Goal: Task Accomplishment & Management: Complete application form

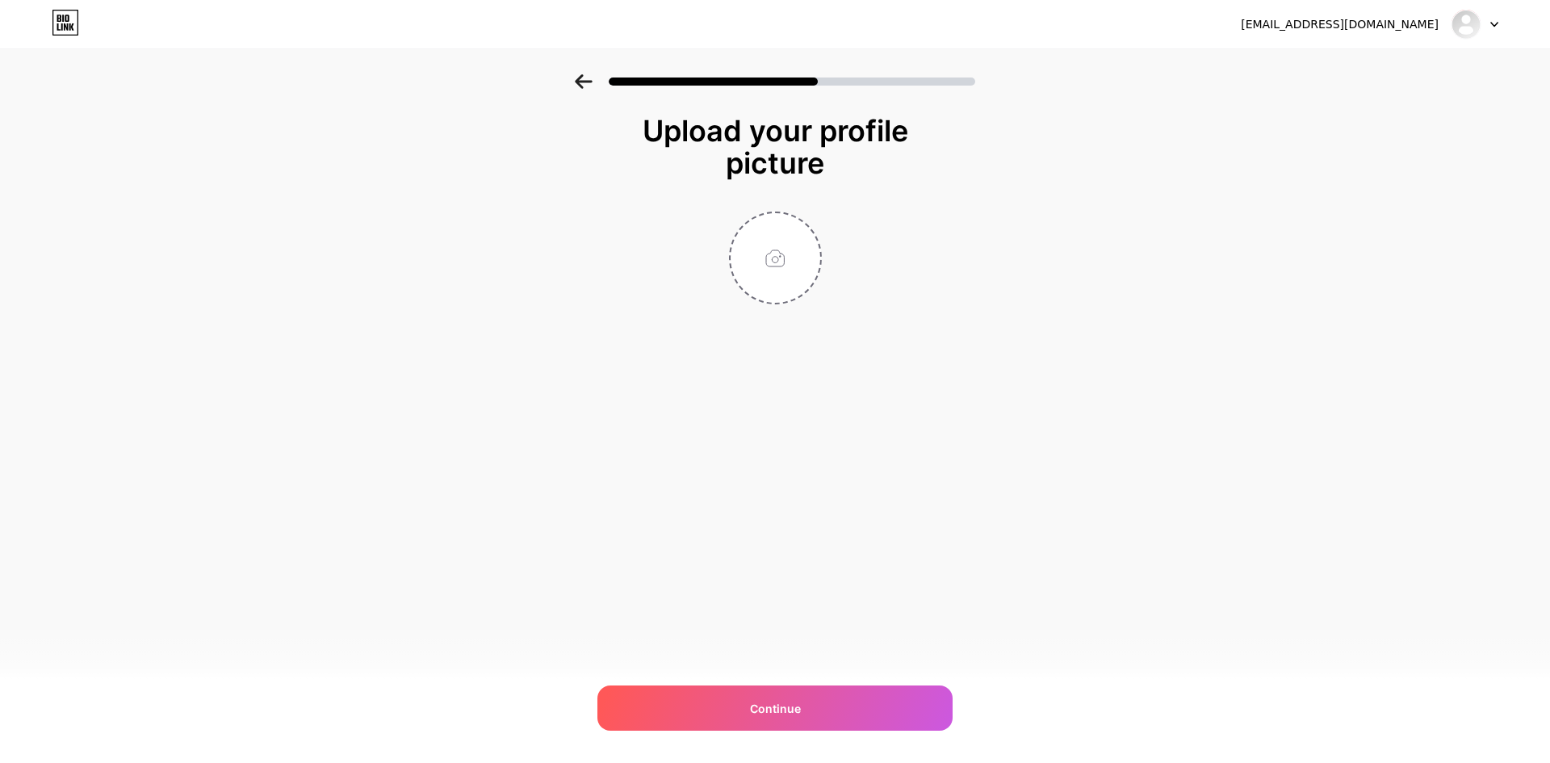
click at [781, 255] on input "file" at bounding box center [776, 258] width 90 height 90
type input "C:\fakepath\W4RQ2R.jpg"
click at [773, 702] on span "Continue" at bounding box center [775, 708] width 51 height 17
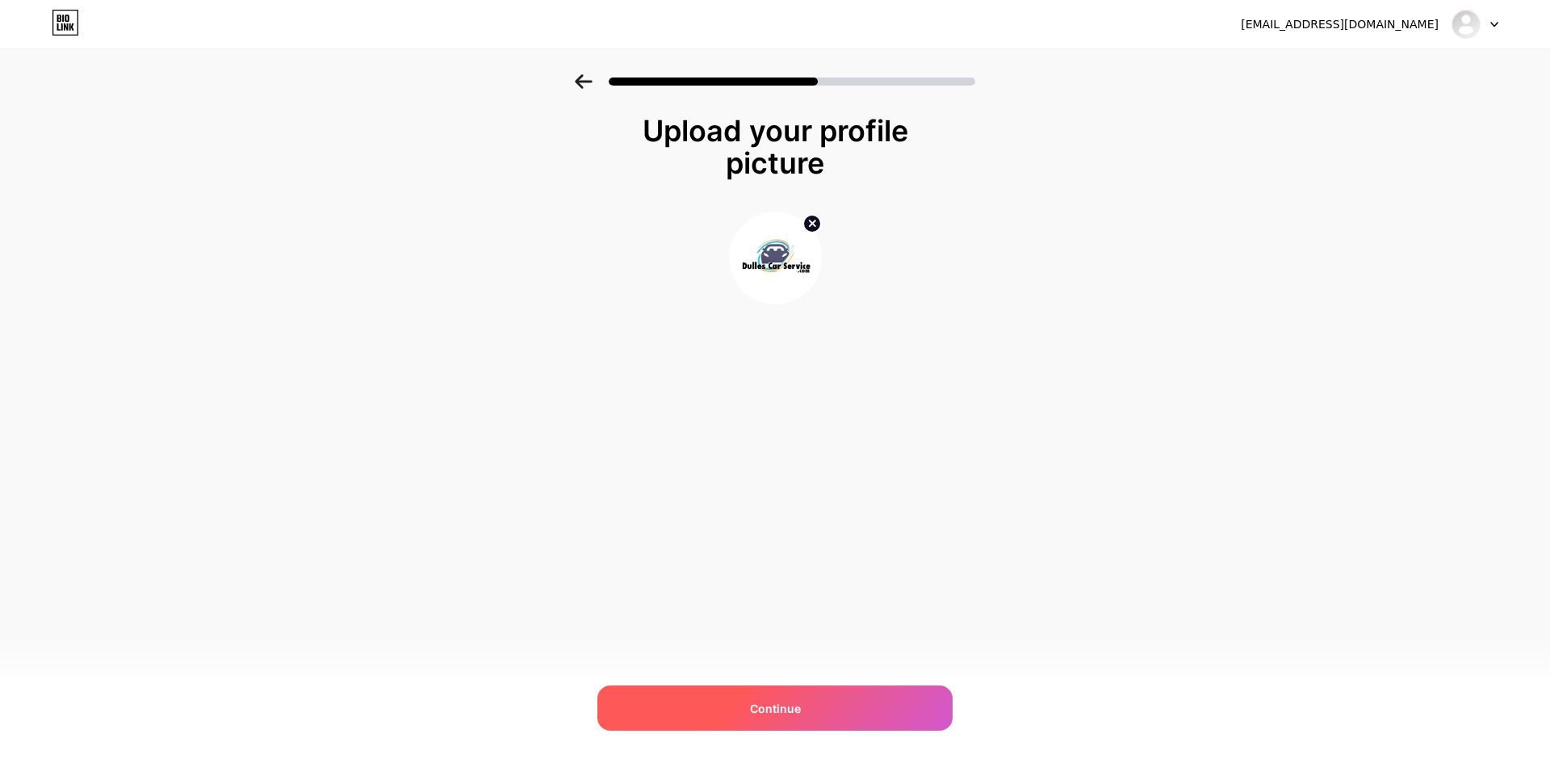
click at [781, 712] on span "Continue" at bounding box center [775, 708] width 51 height 17
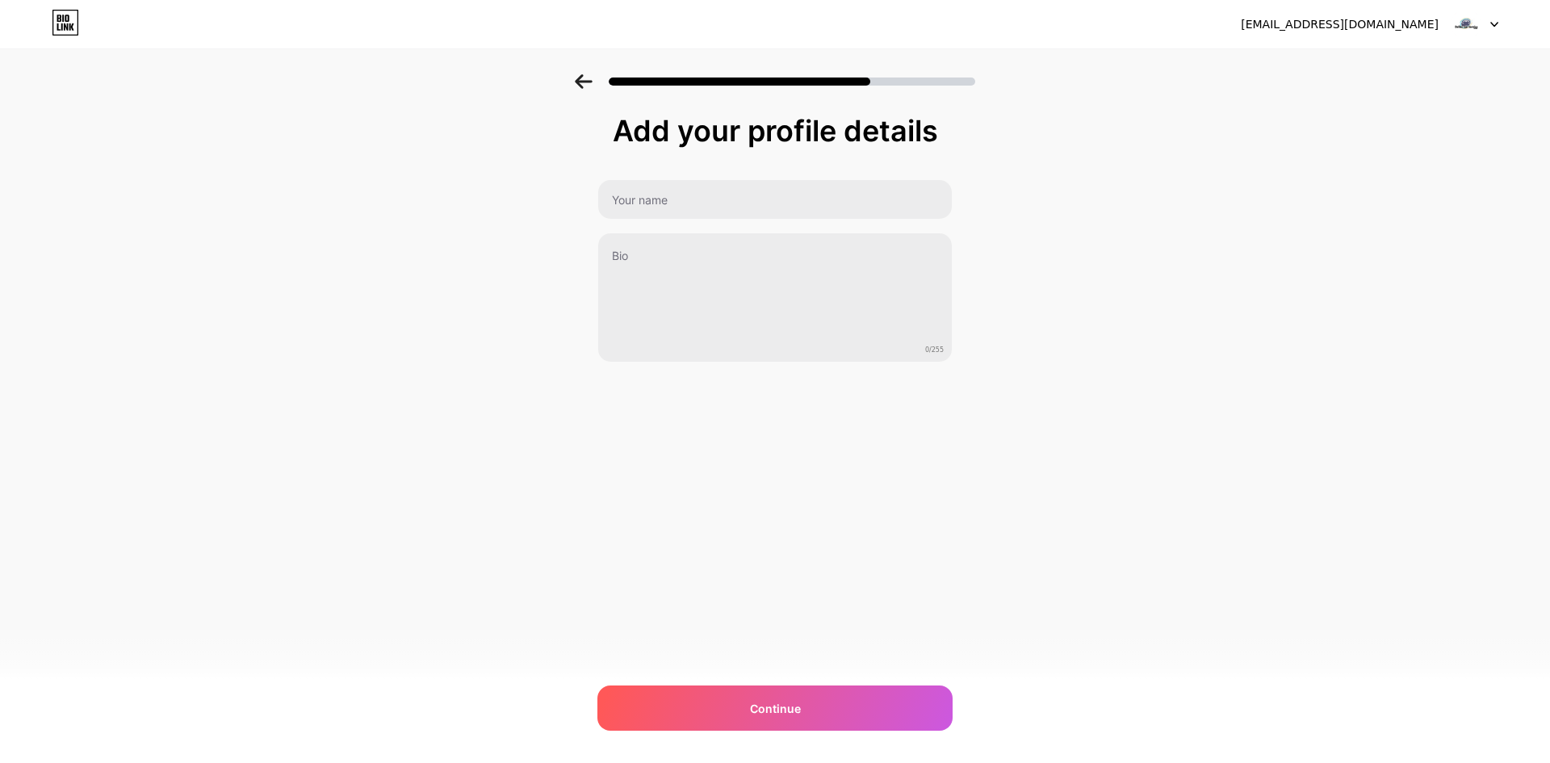
click at [678, 223] on div "0/255" at bounding box center [774, 270] width 355 height 183
click at [679, 212] on input "text" at bounding box center [775, 199] width 354 height 39
type input "Dulles Car Service"
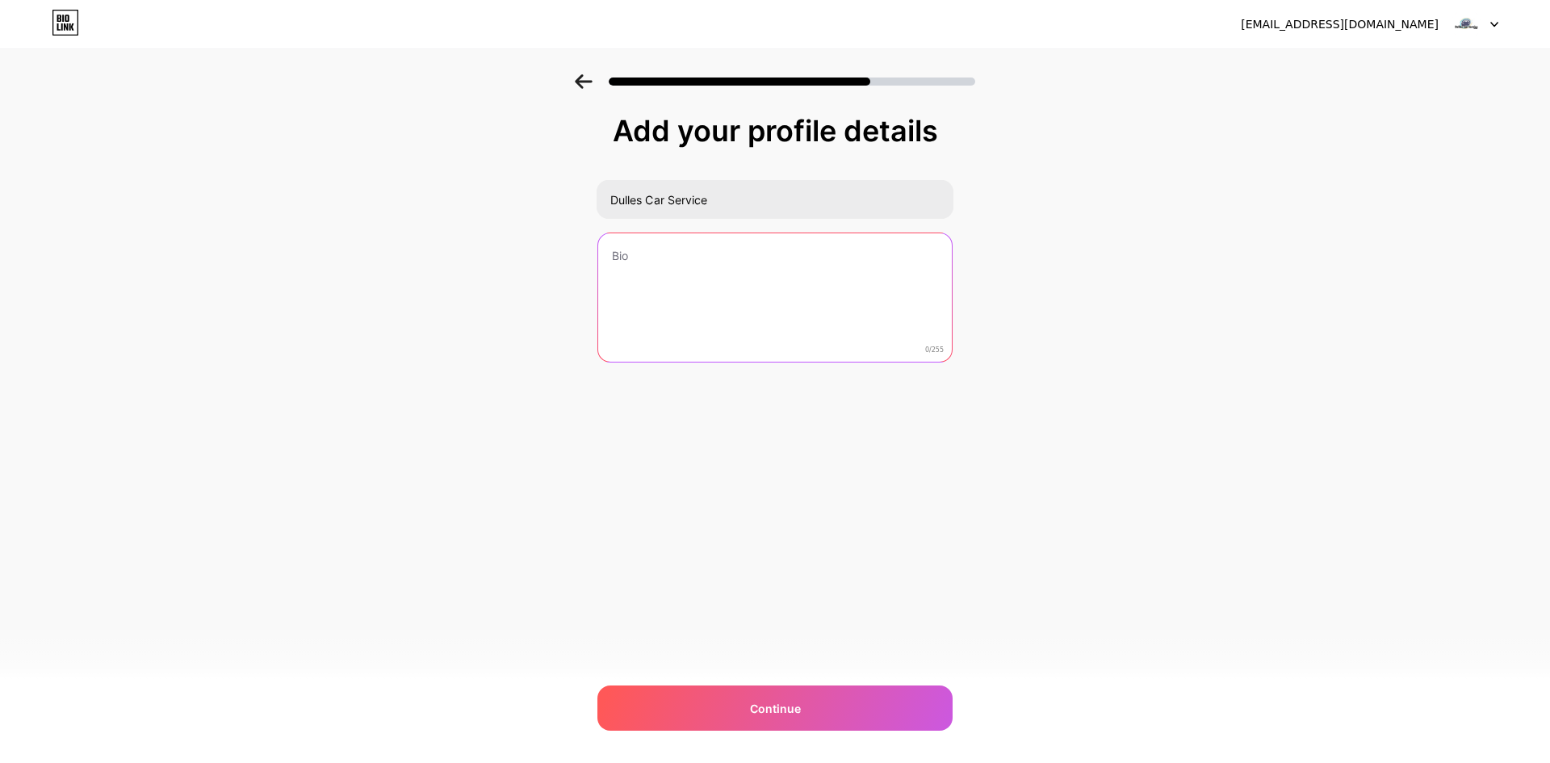
click at [689, 289] on textarea at bounding box center [775, 298] width 354 height 130
paste textarea "Book professional DCA Airport Car Service with clean luxury vehicles, on-time c…"
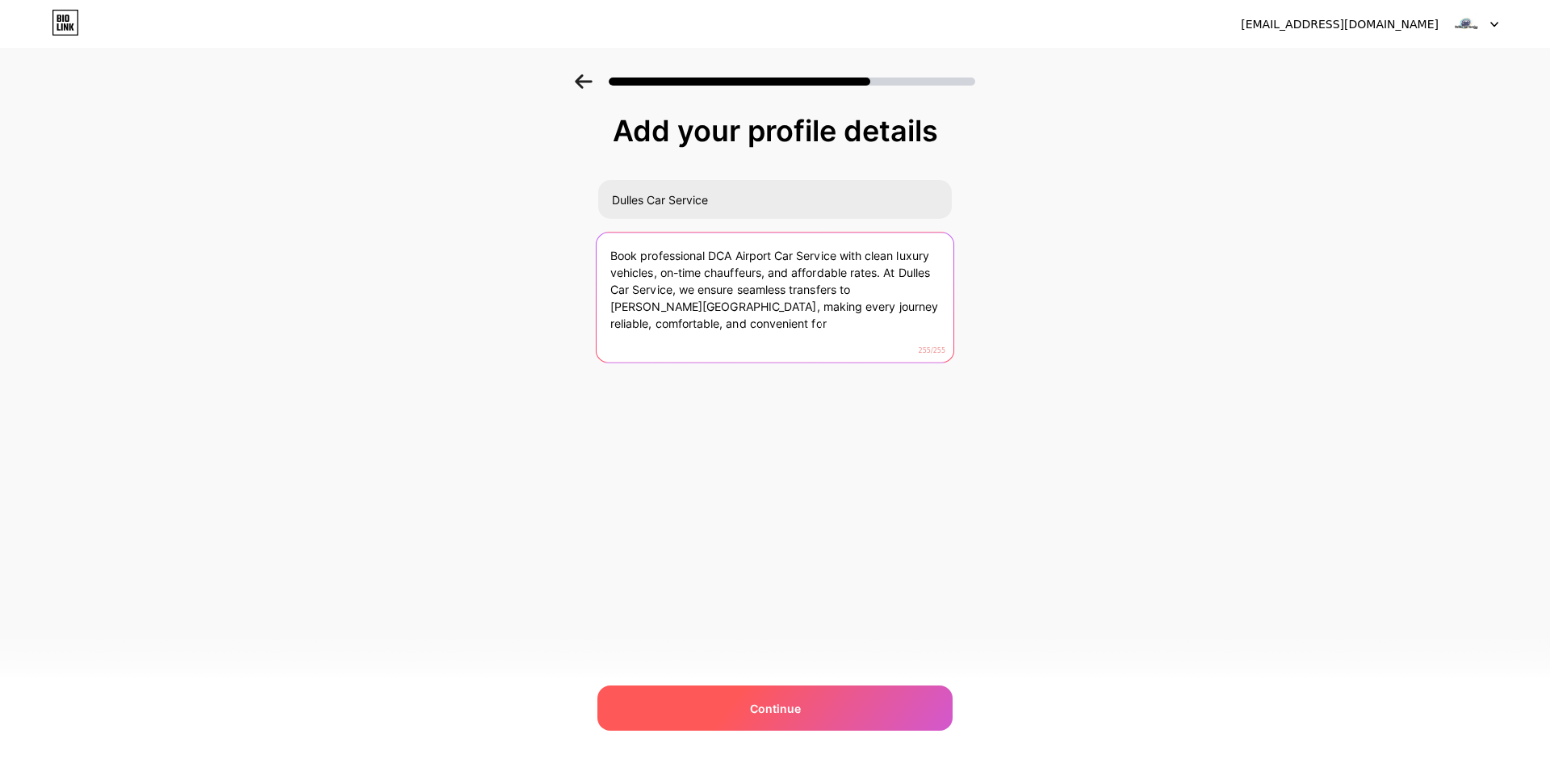
type textarea "Book professional DCA Airport Car Service with clean luxury vehicles, on-time c…"
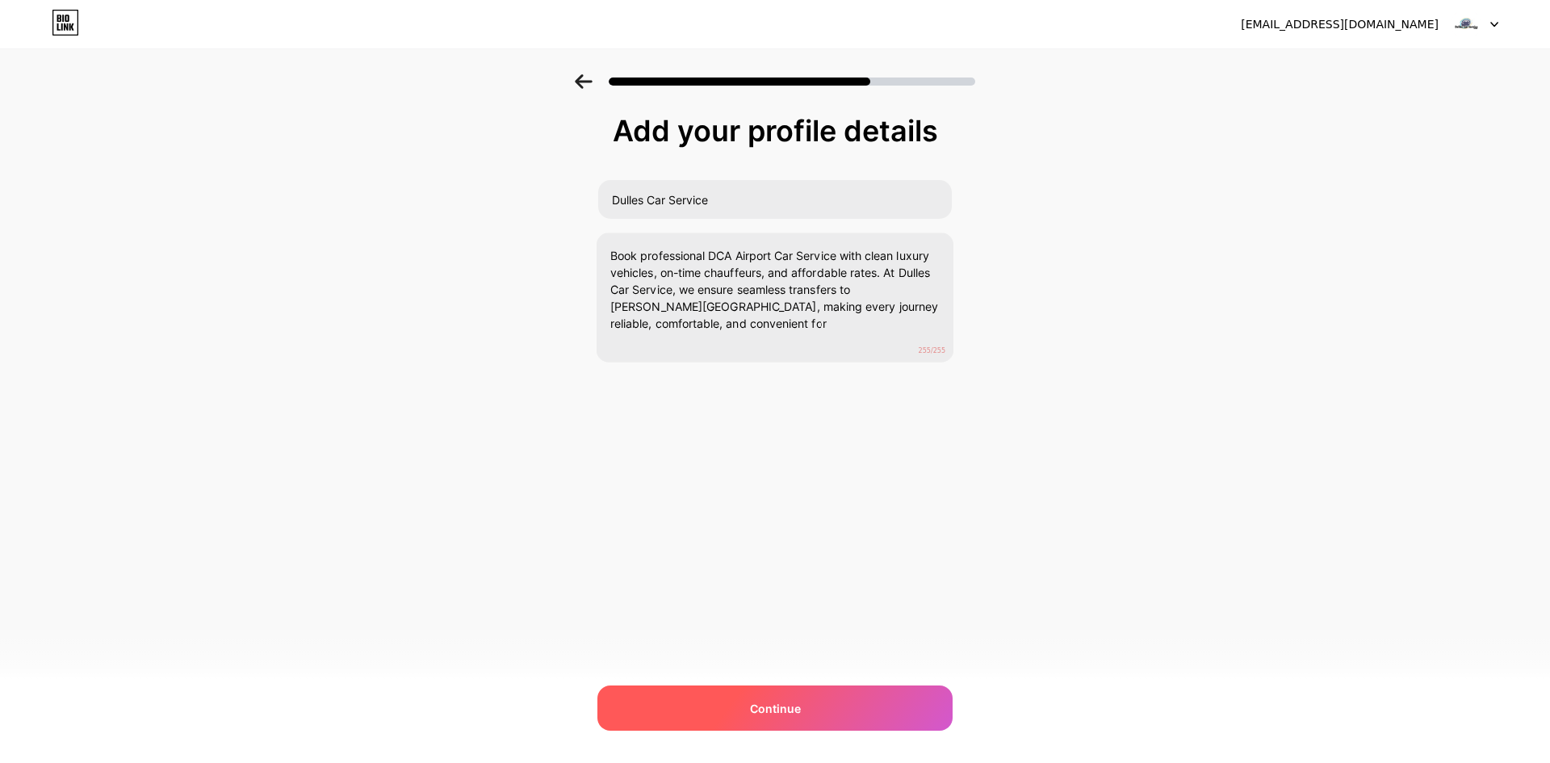
click at [723, 719] on div "Continue" at bounding box center [774, 707] width 355 height 45
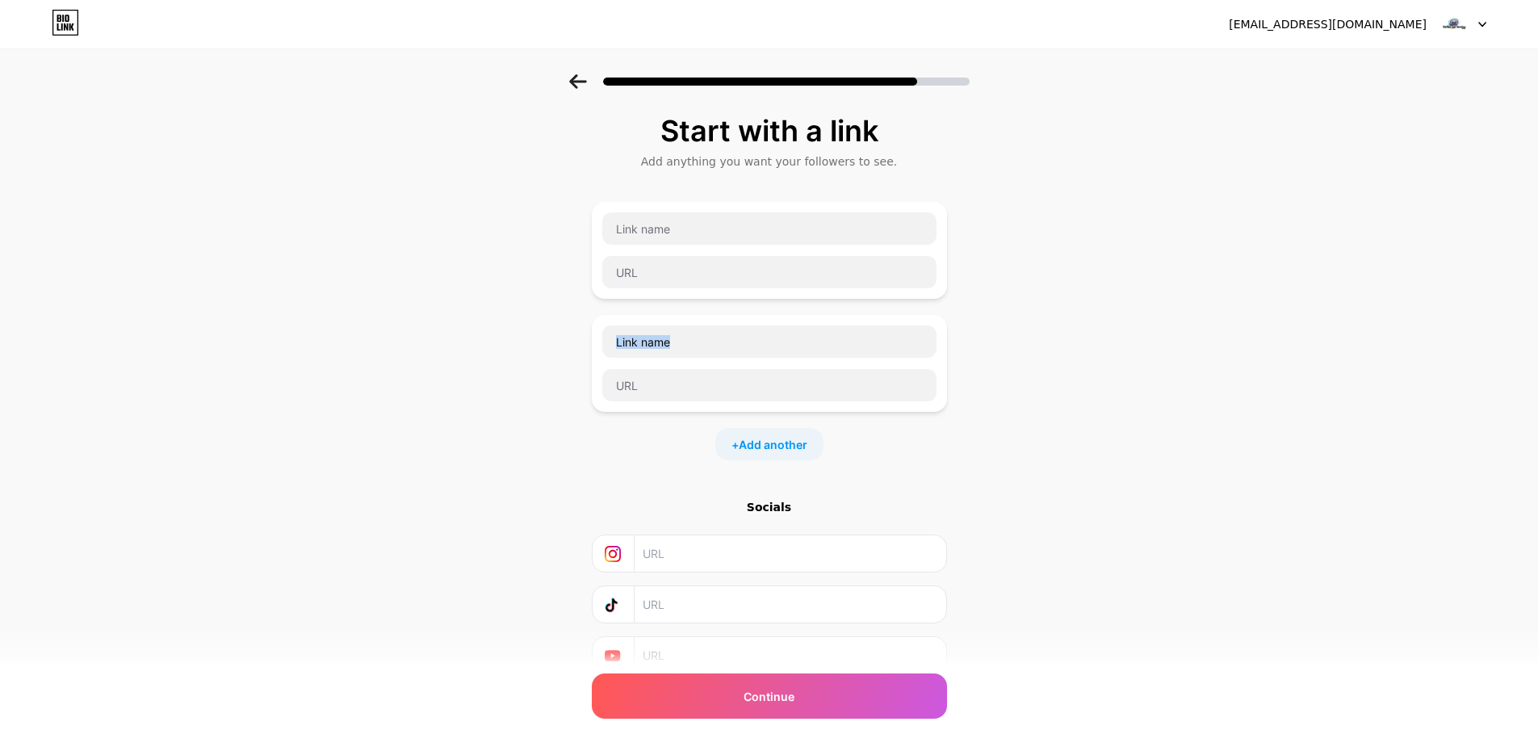
click at [751, 316] on div at bounding box center [769, 363] width 355 height 97
click at [697, 260] on input "text" at bounding box center [769, 272] width 334 height 32
click at [689, 300] on div "+ Add another" at bounding box center [769, 331] width 355 height 258
click at [689, 283] on input "text" at bounding box center [769, 272] width 334 height 32
paste input "[URL][DOMAIN_NAME]"
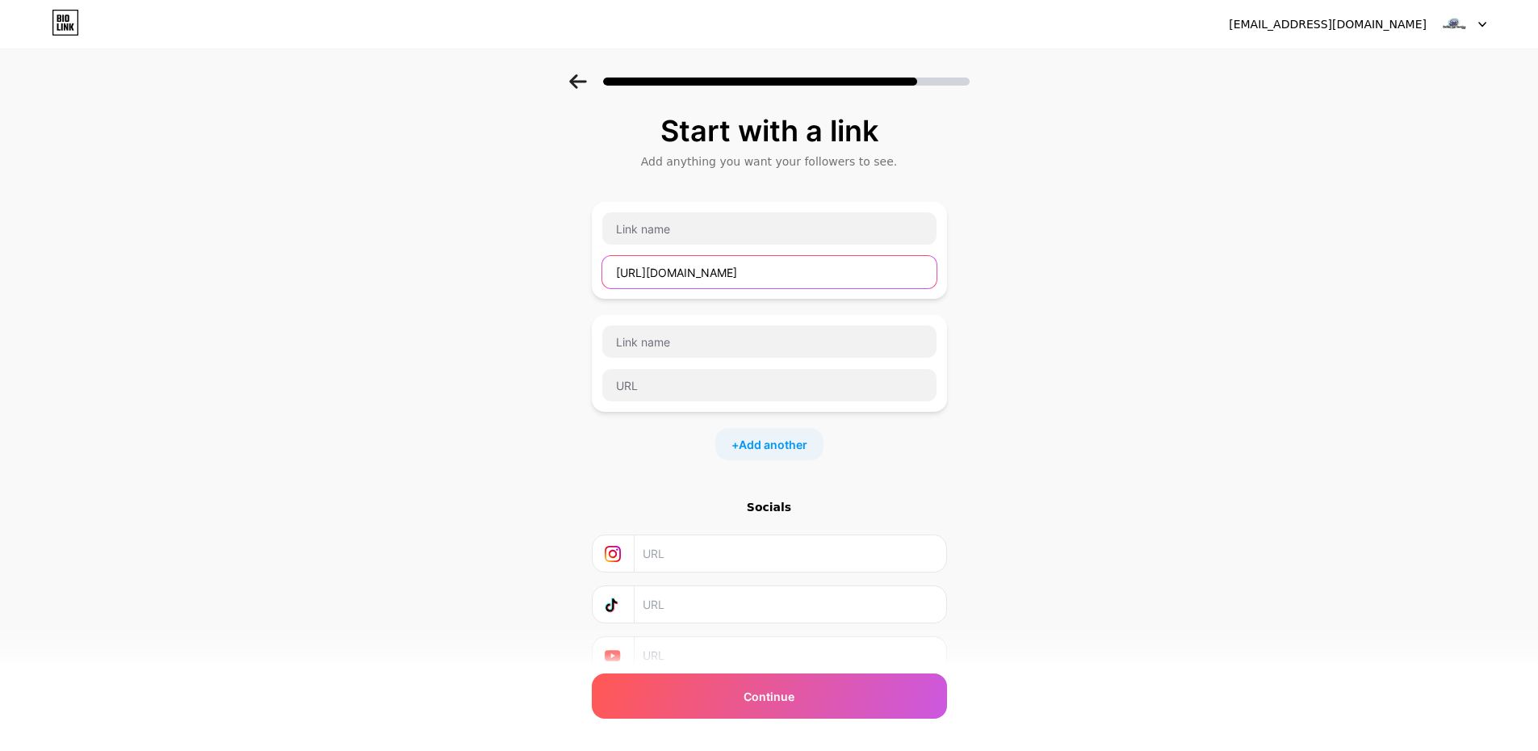
type input "[URL][DOMAIN_NAME]"
click at [642, 250] on div "[URL][DOMAIN_NAME]" at bounding box center [769, 251] width 336 height 78
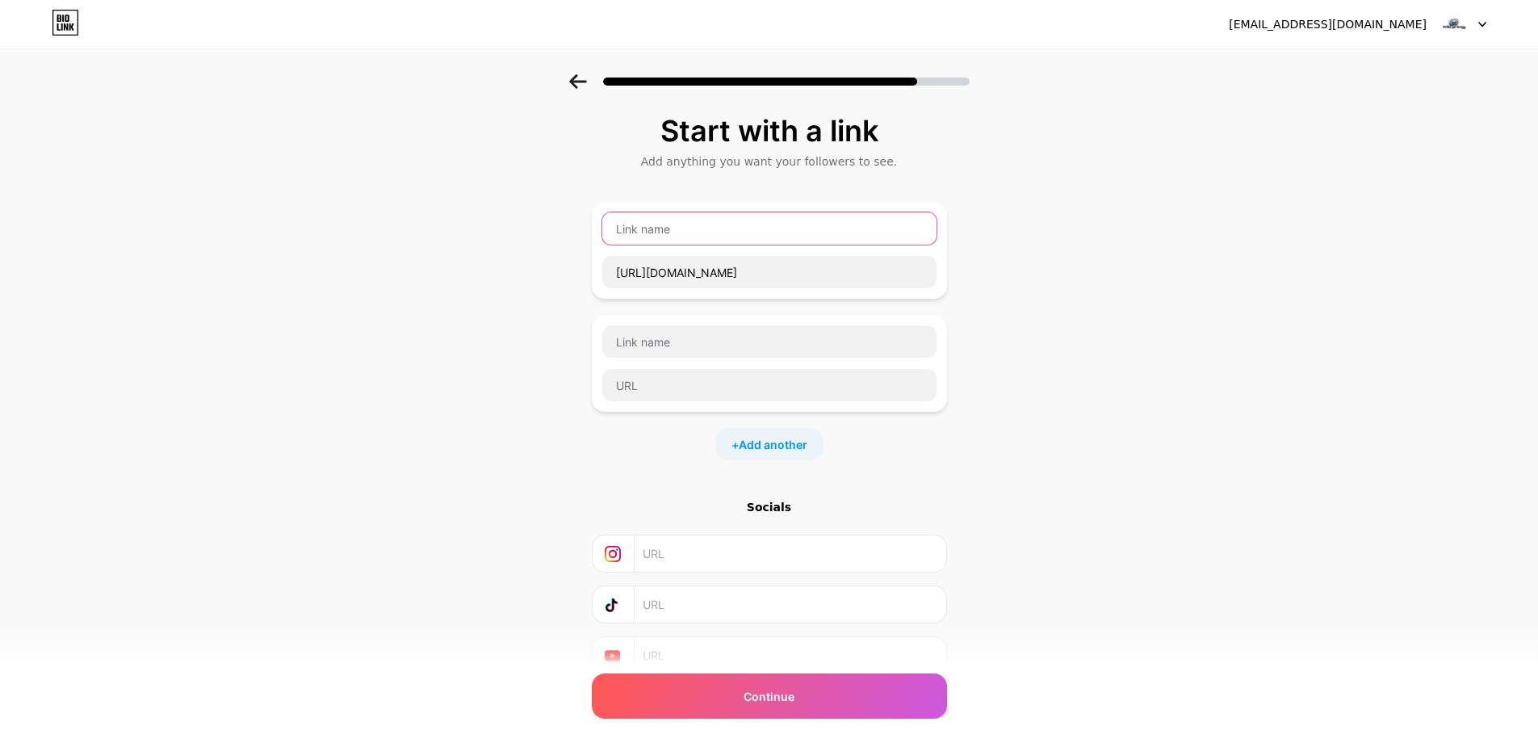
click at [641, 238] on input "text" at bounding box center [769, 228] width 334 height 32
type input "WEBSITE"
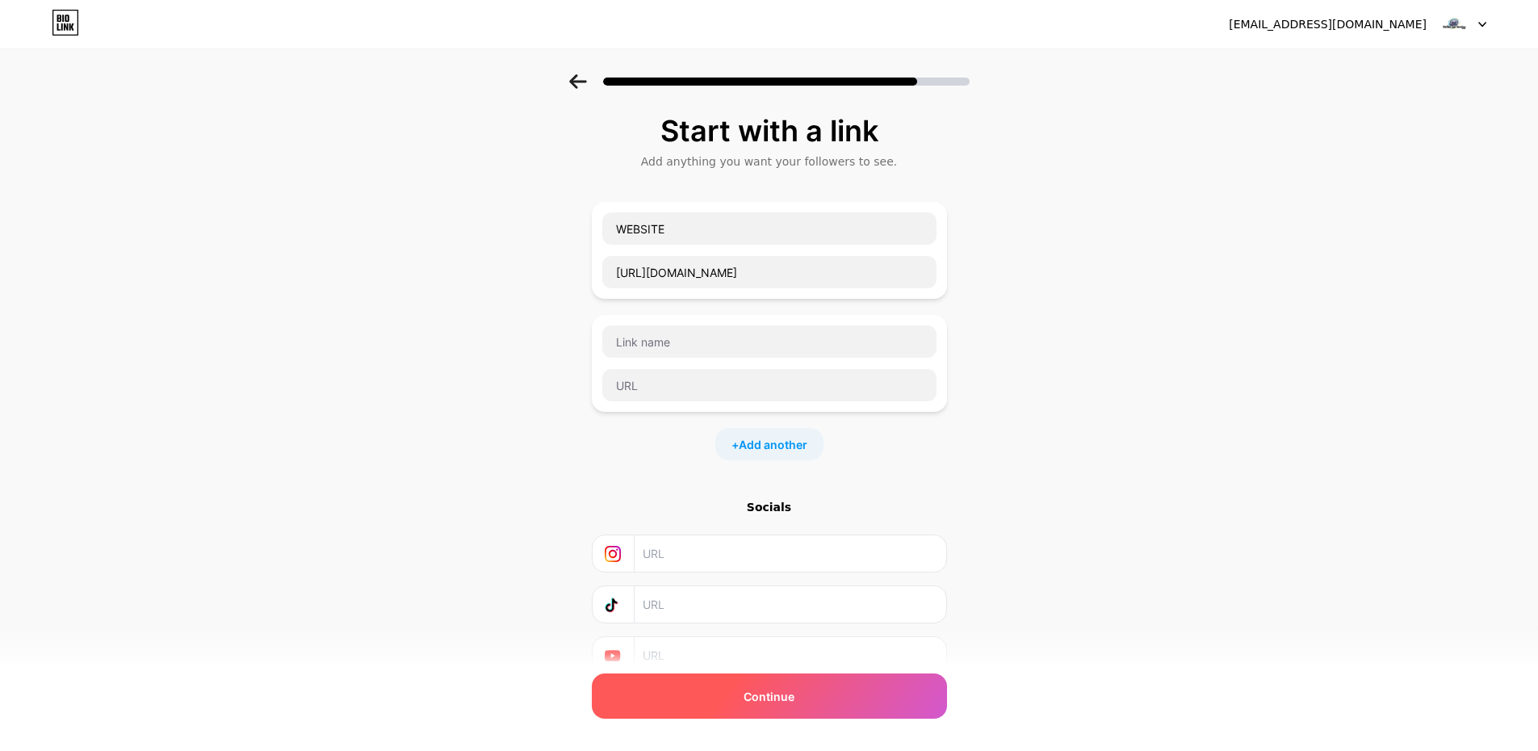
click at [733, 701] on div "Continue" at bounding box center [769, 695] width 355 height 45
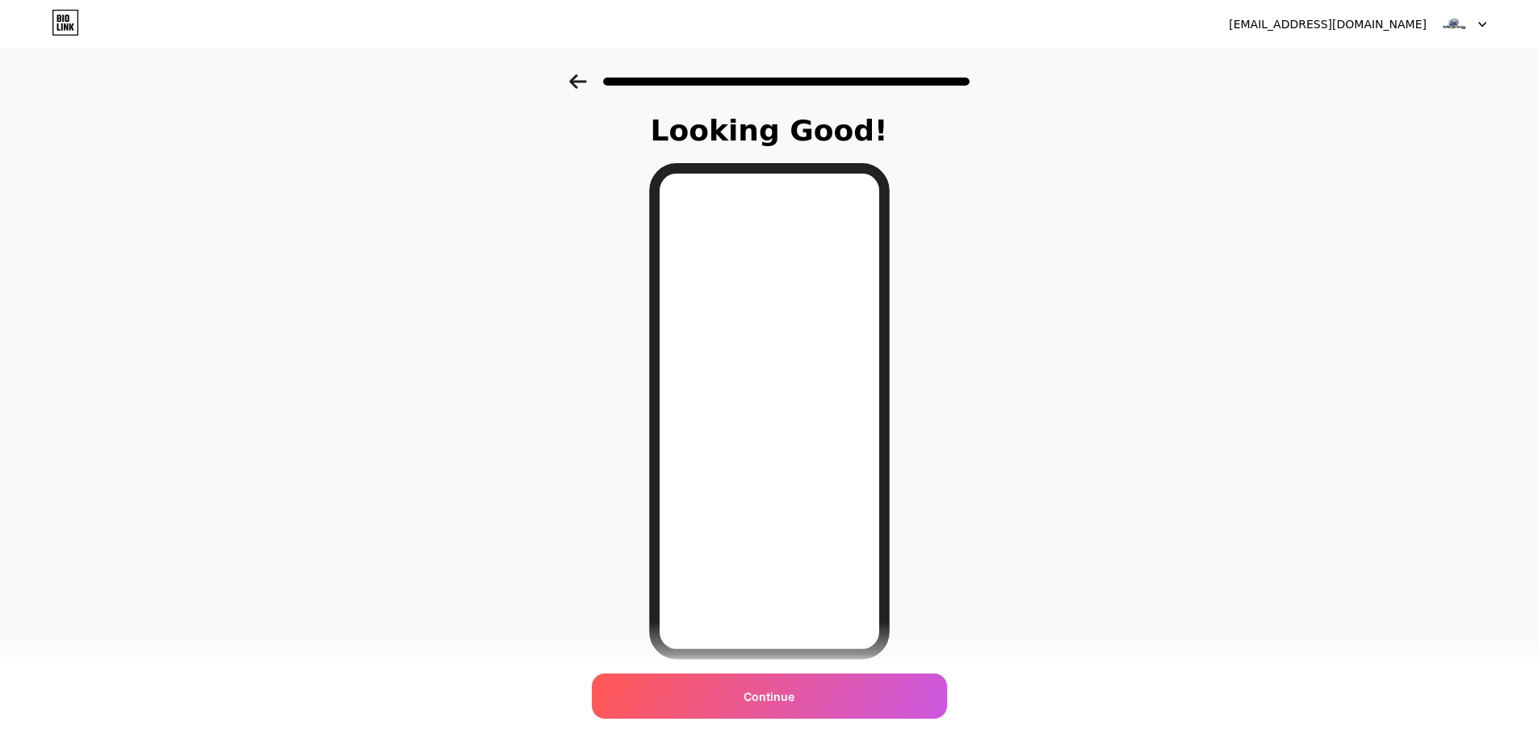
click at [794, 695] on span "Continue" at bounding box center [769, 696] width 51 height 17
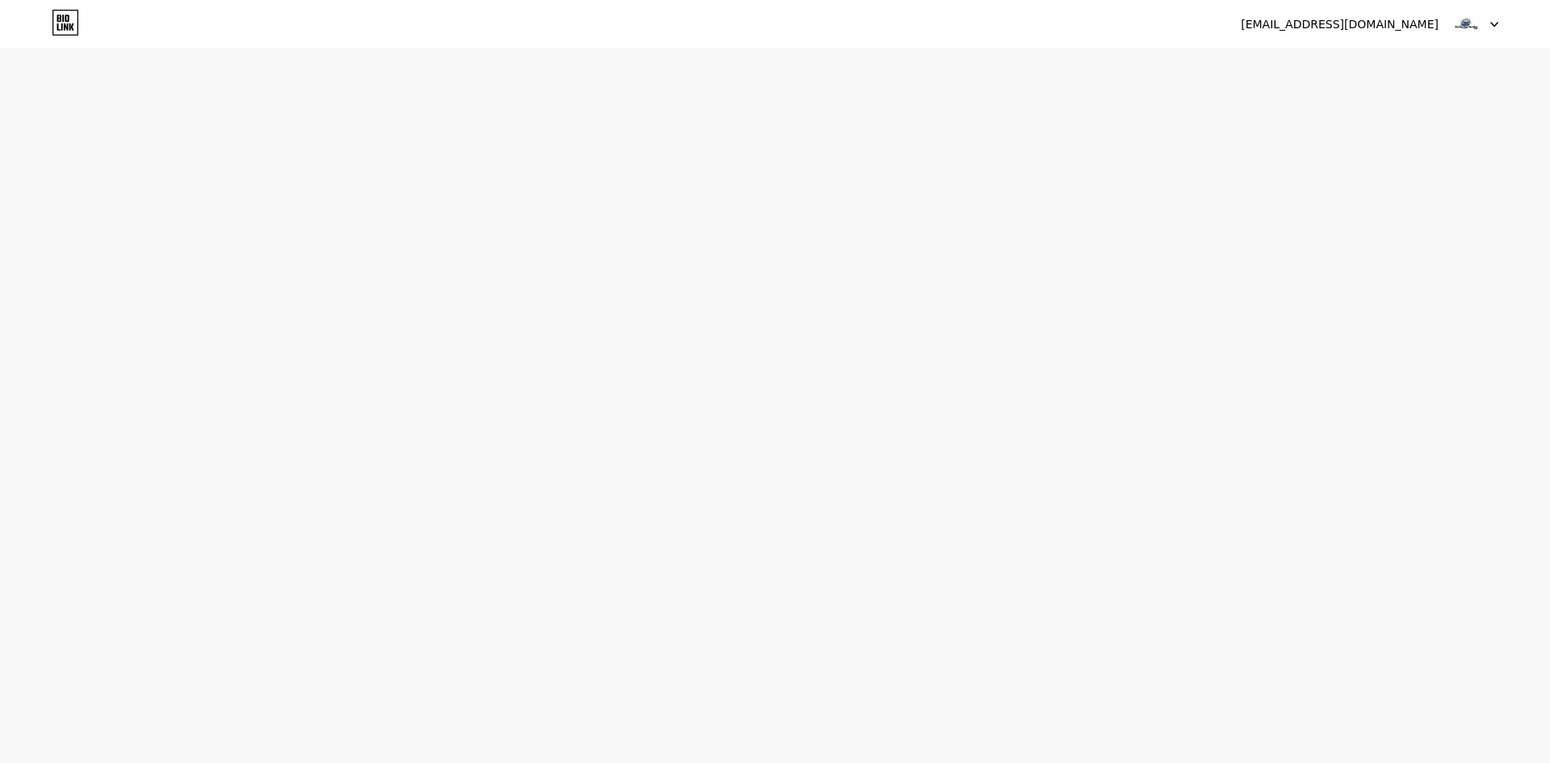
click at [1476, 19] on img at bounding box center [1466, 24] width 31 height 31
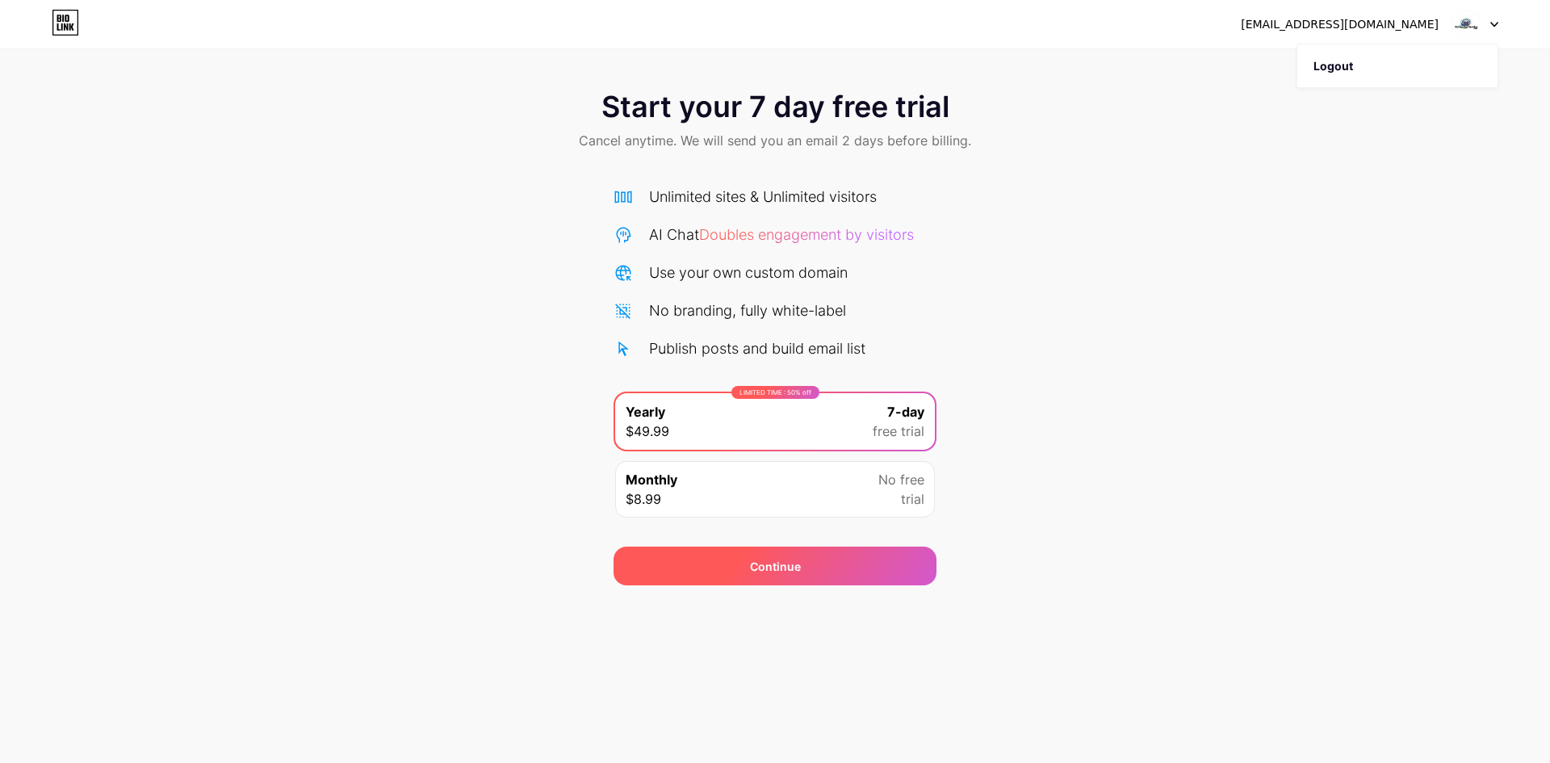
click at [766, 583] on div "Continue" at bounding box center [775, 566] width 323 height 39
click at [1488, 18] on div at bounding box center [1475, 24] width 47 height 29
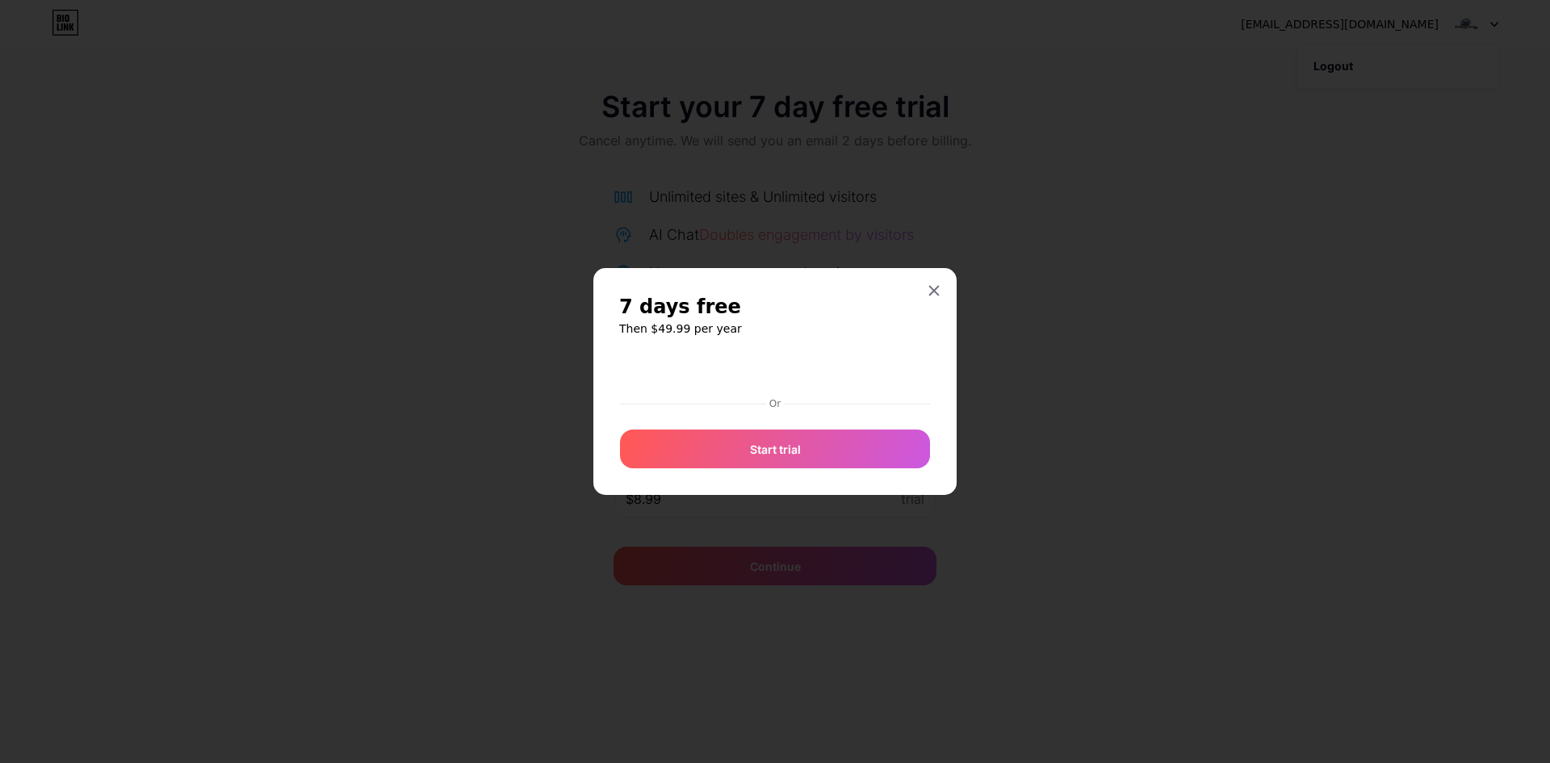
click at [239, 118] on div at bounding box center [775, 381] width 1550 height 763
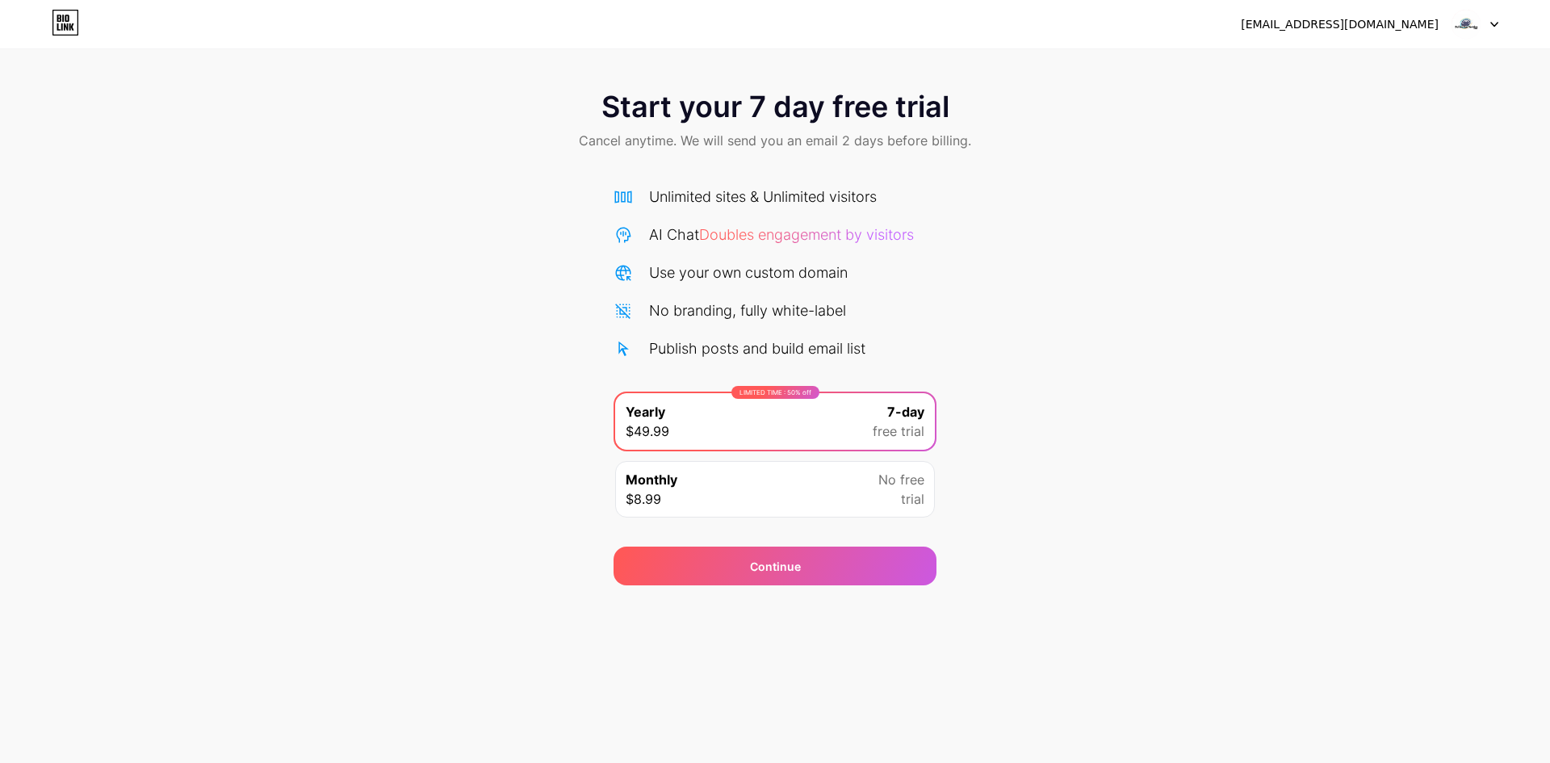
click at [209, 353] on div "Start your 7 day free trial Cancel anytime. We will send you an email 2 days be…" at bounding box center [775, 329] width 1550 height 511
click at [58, 17] on icon at bounding box center [59, 18] width 4 height 7
